Goal: Task Accomplishment & Management: Complete application form

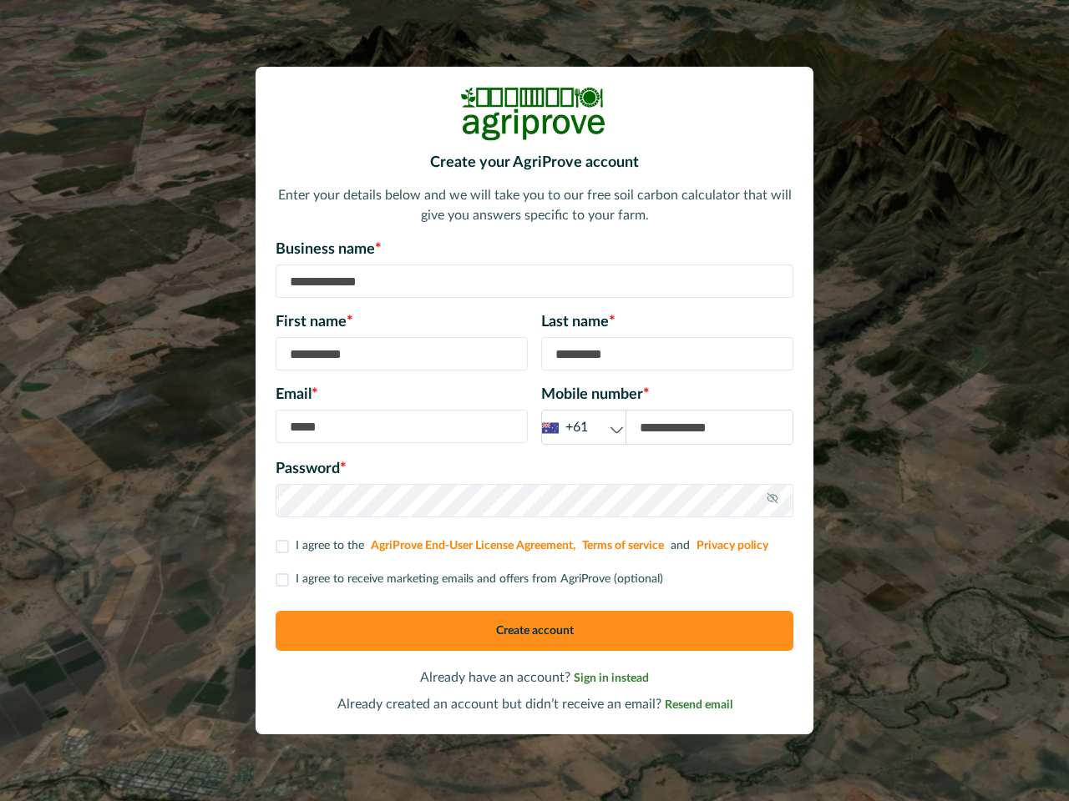
click at [534, 401] on div "Email * Mobile number * +61 +61 +44 +1" at bounding box center [534, 414] width 518 height 61
click at [584, 427] on div "+61" at bounding box center [583, 427] width 83 height 21
click at [772, 501] on icon at bounding box center [772, 498] width 13 height 13
click at [467, 579] on p "I agree to receive marketing emails and offers from AgriProve (optional)" at bounding box center [479, 580] width 367 height 18
click at [534, 631] on button "Create account" at bounding box center [534, 631] width 518 height 40
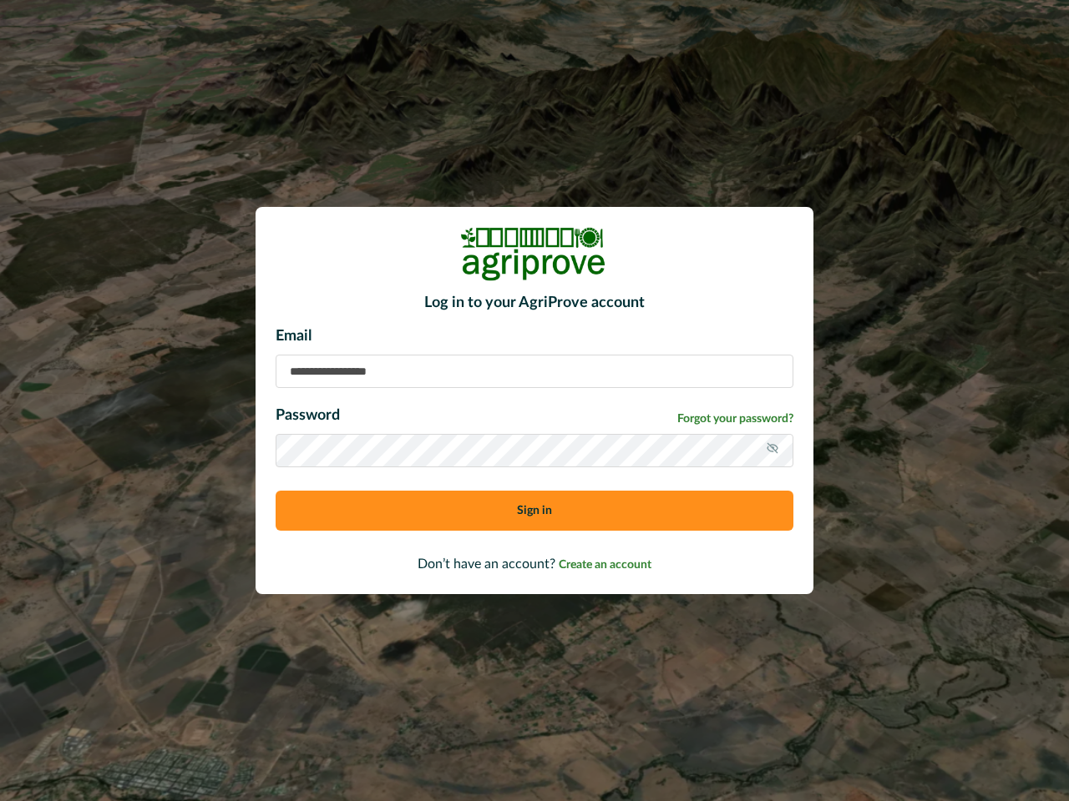
click at [534, 401] on div "Email Password Forgot your password? Sign in" at bounding box center [534, 435] width 518 height 219
click at [772, 451] on icon at bounding box center [772, 448] width 13 height 13
click at [534, 511] on button "Sign in" at bounding box center [534, 511] width 518 height 40
